Goal: Task Accomplishment & Management: Use online tool/utility

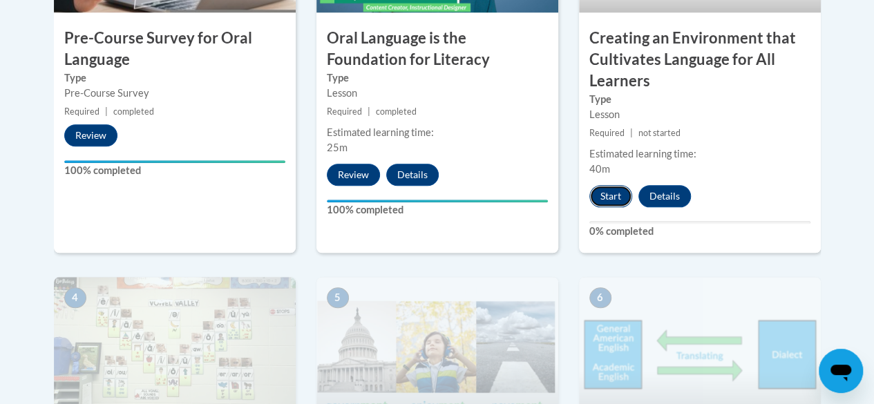
click at [618, 194] on button "Start" at bounding box center [610, 196] width 43 height 22
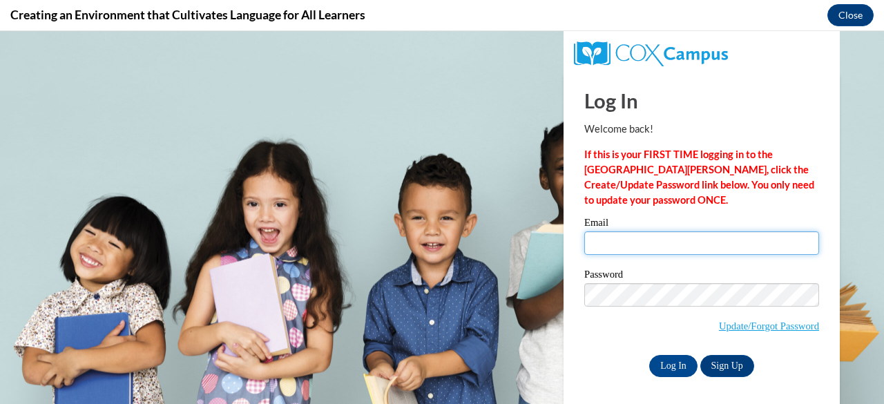
click at [608, 246] on input "Email" at bounding box center [701, 242] width 235 height 23
type input "duncanhlouis@gmail.com"
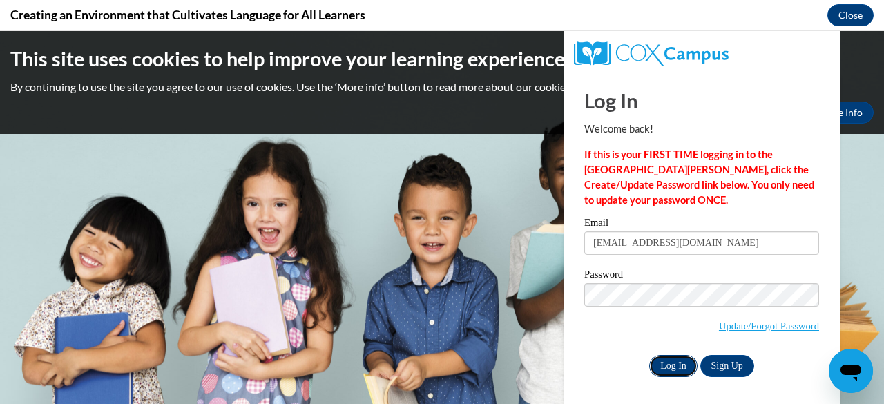
click at [655, 363] on input "Log In" at bounding box center [673, 366] width 48 height 22
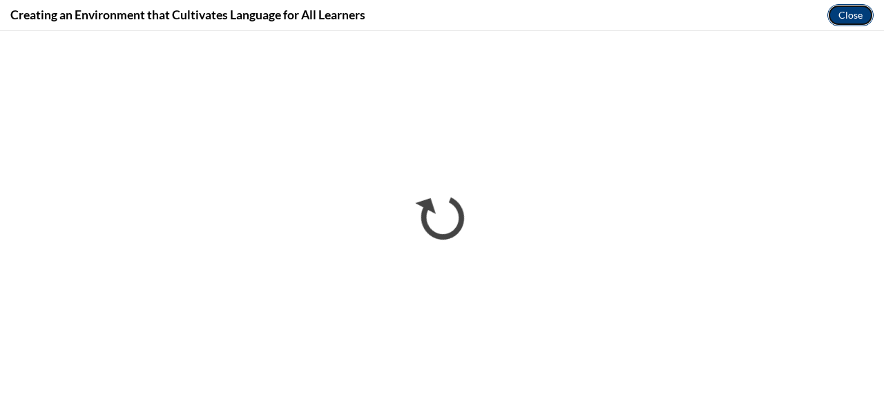
click at [852, 6] on button "Close" at bounding box center [850, 15] width 46 height 22
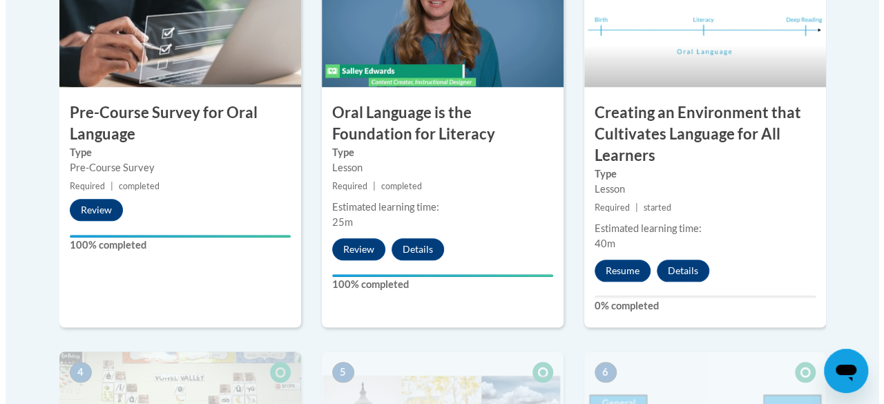
scroll to position [545, 0]
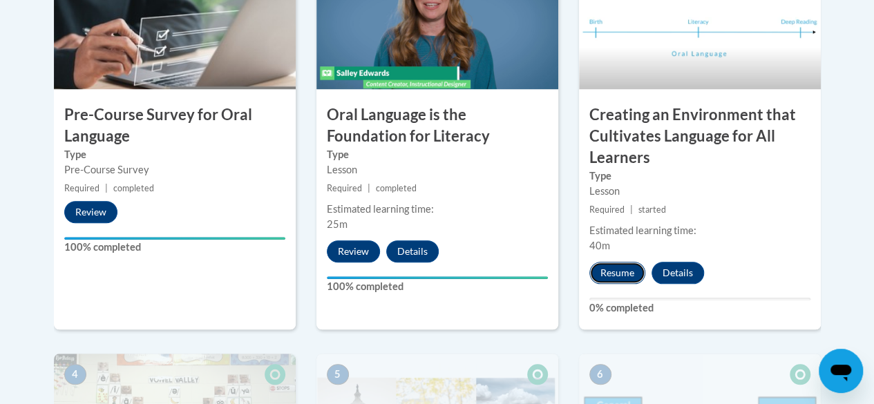
click at [609, 275] on button "Resume" at bounding box center [617, 273] width 56 height 22
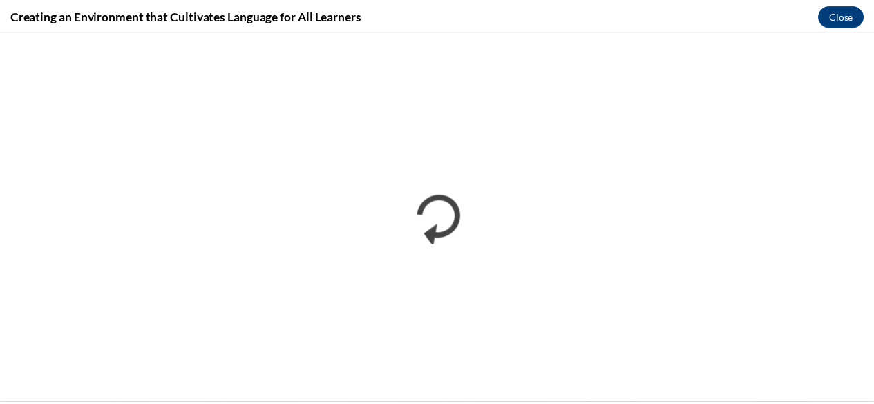
scroll to position [0, 0]
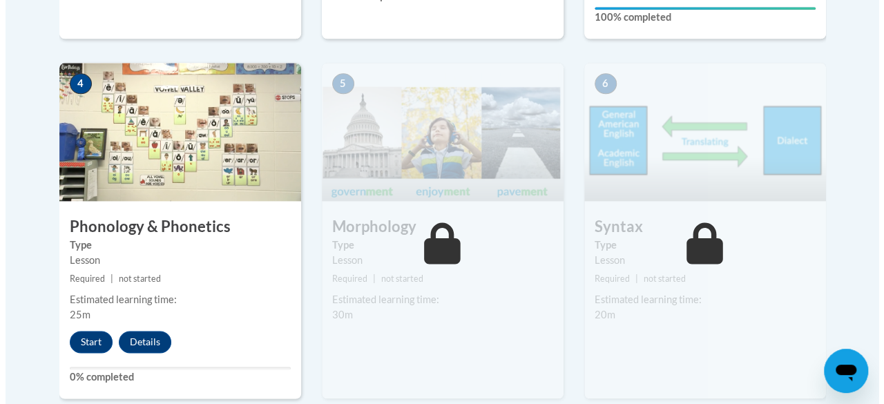
scroll to position [837, 0]
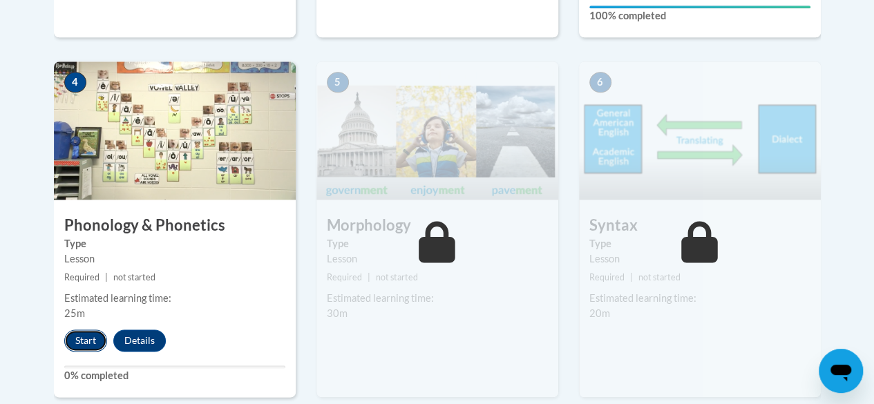
click at [77, 335] on button "Start" at bounding box center [85, 340] width 43 height 22
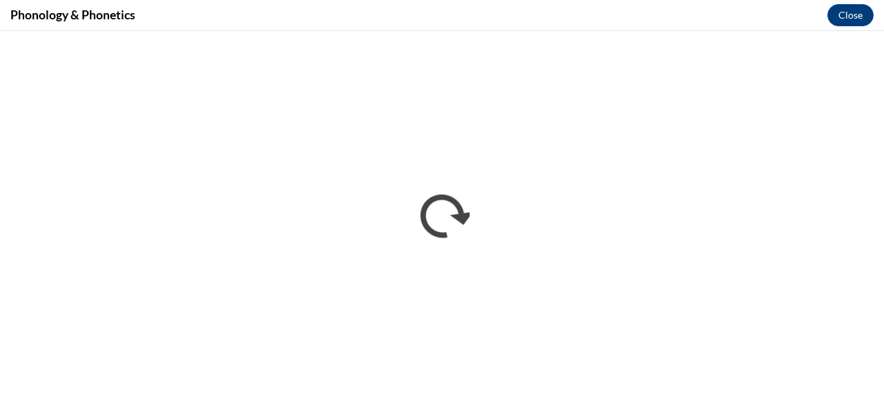
scroll to position [0, 0]
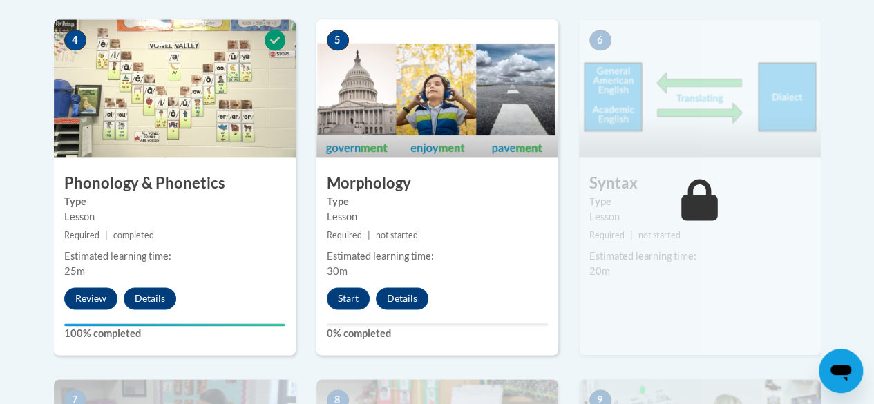
scroll to position [878, 0]
